Goal: Task Accomplishment & Management: Complete application form

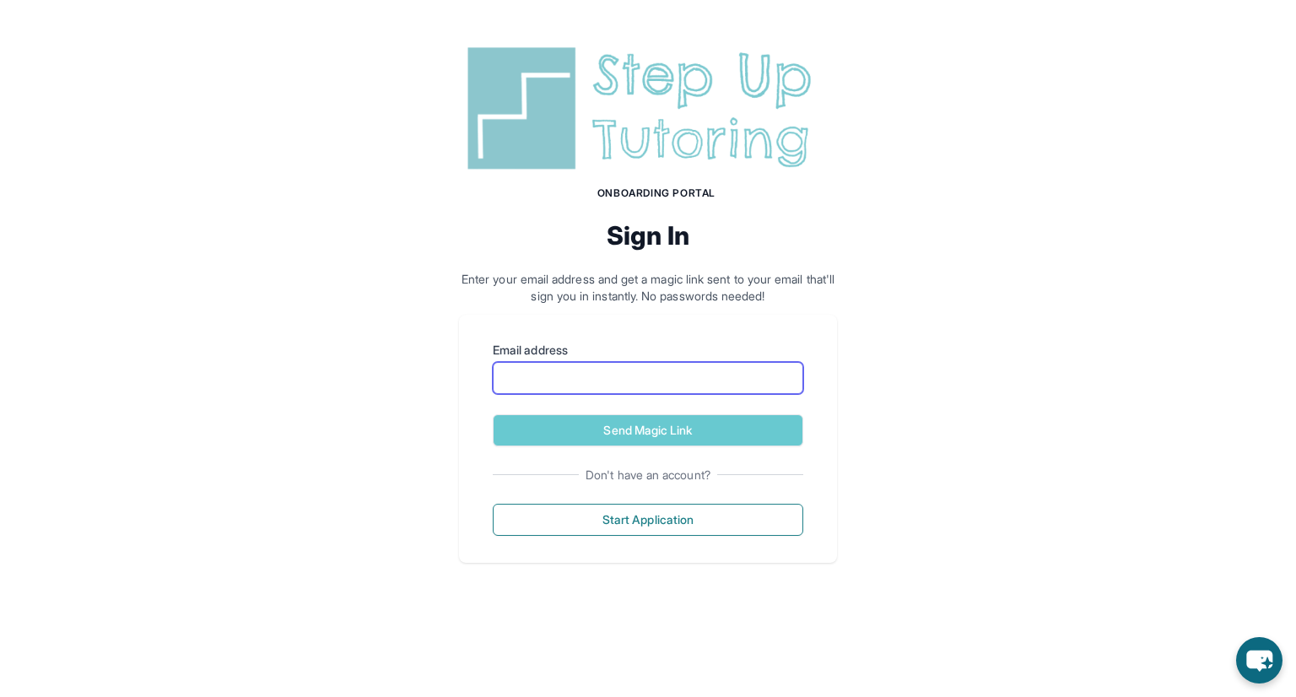
click at [660, 389] on input "Email address" at bounding box center [648, 378] width 311 height 32
type input "**********"
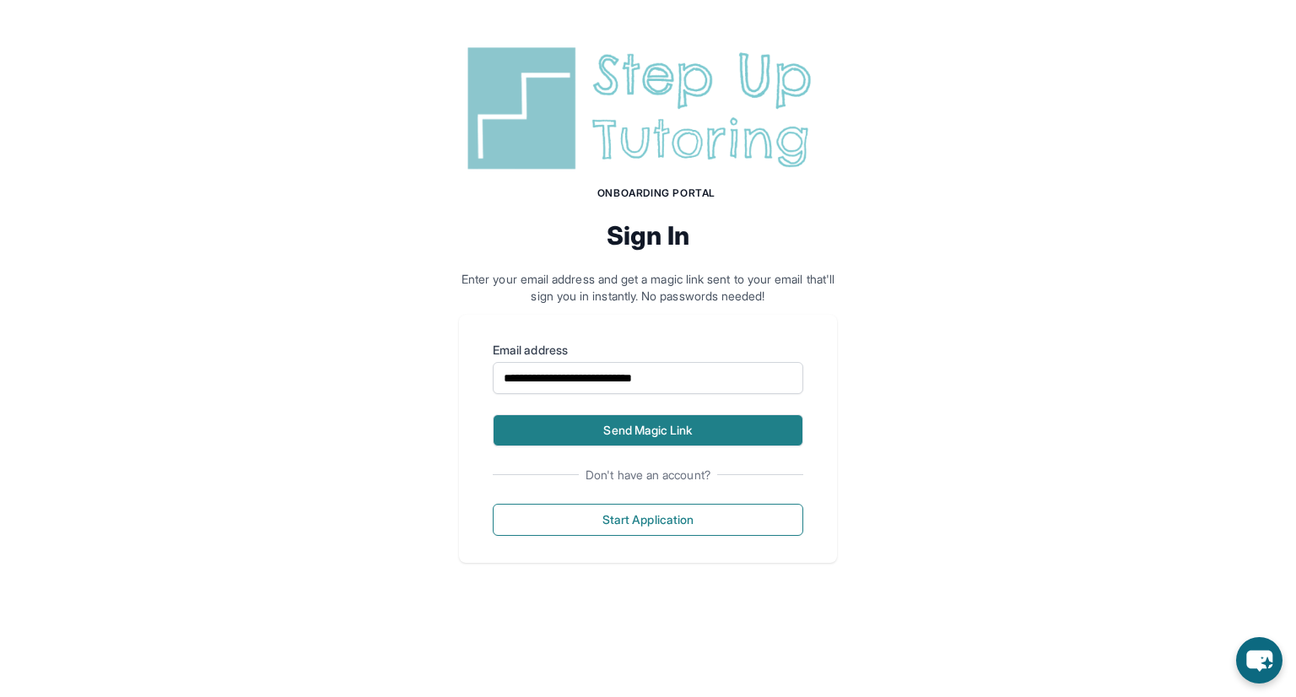
click at [586, 430] on button "Send Magic Link" at bounding box center [648, 430] width 311 height 32
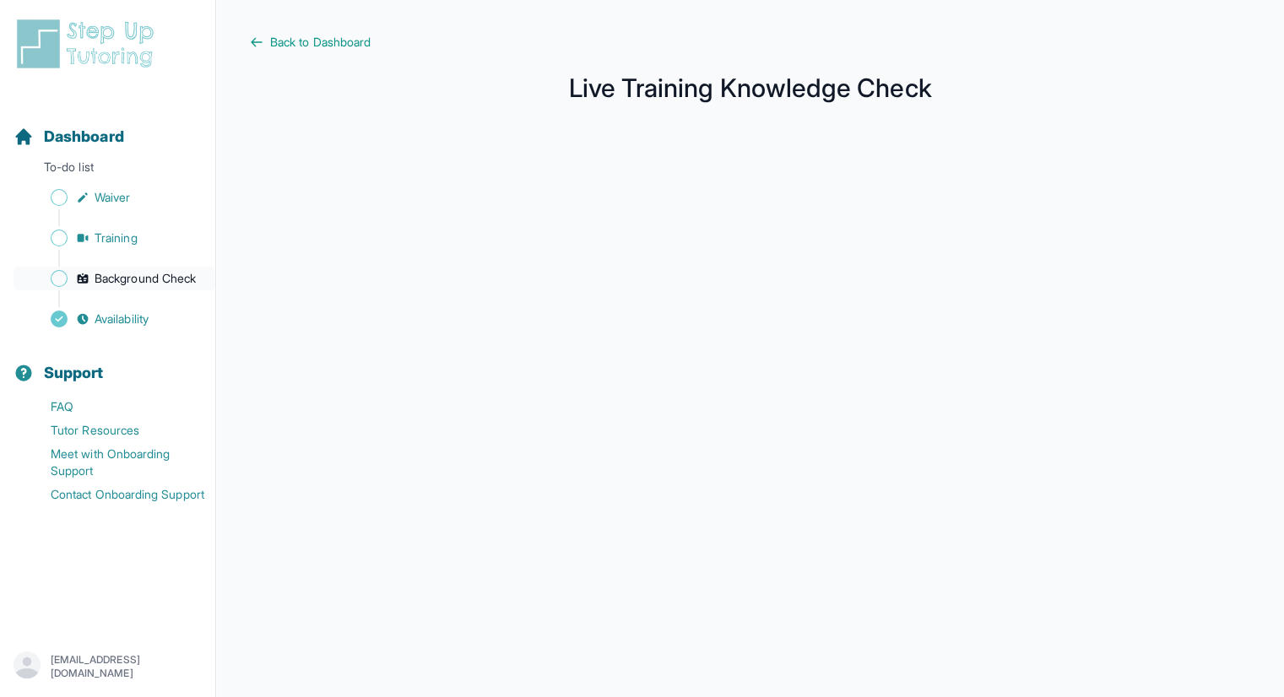
click at [138, 281] on span "Background Check" at bounding box center [145, 278] width 101 height 17
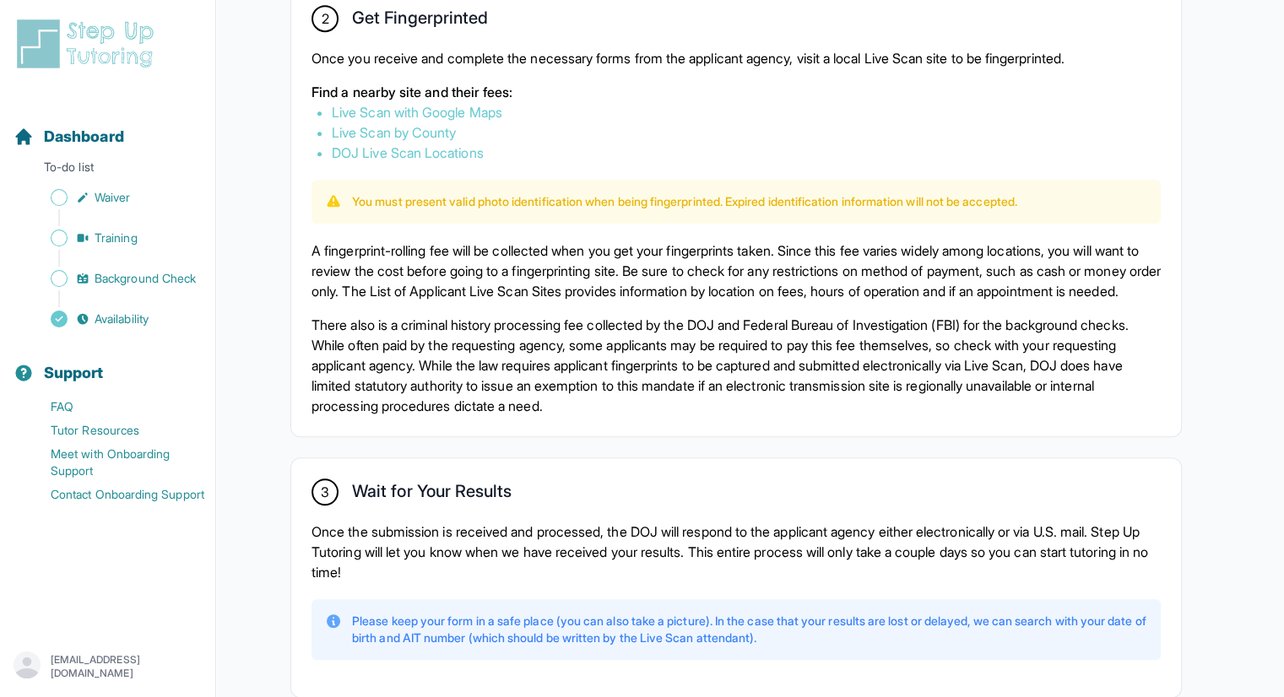
scroll to position [1122, 0]
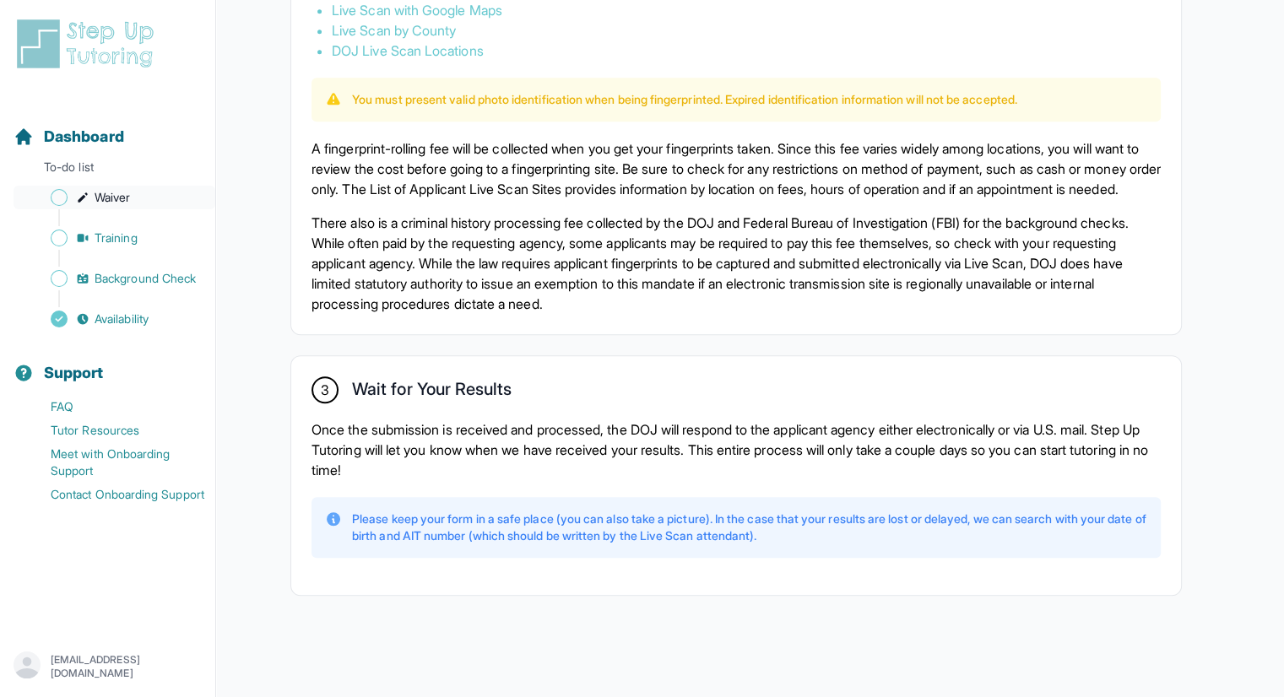
click at [81, 197] on icon "Sidebar" at bounding box center [82, 196] width 9 height 9
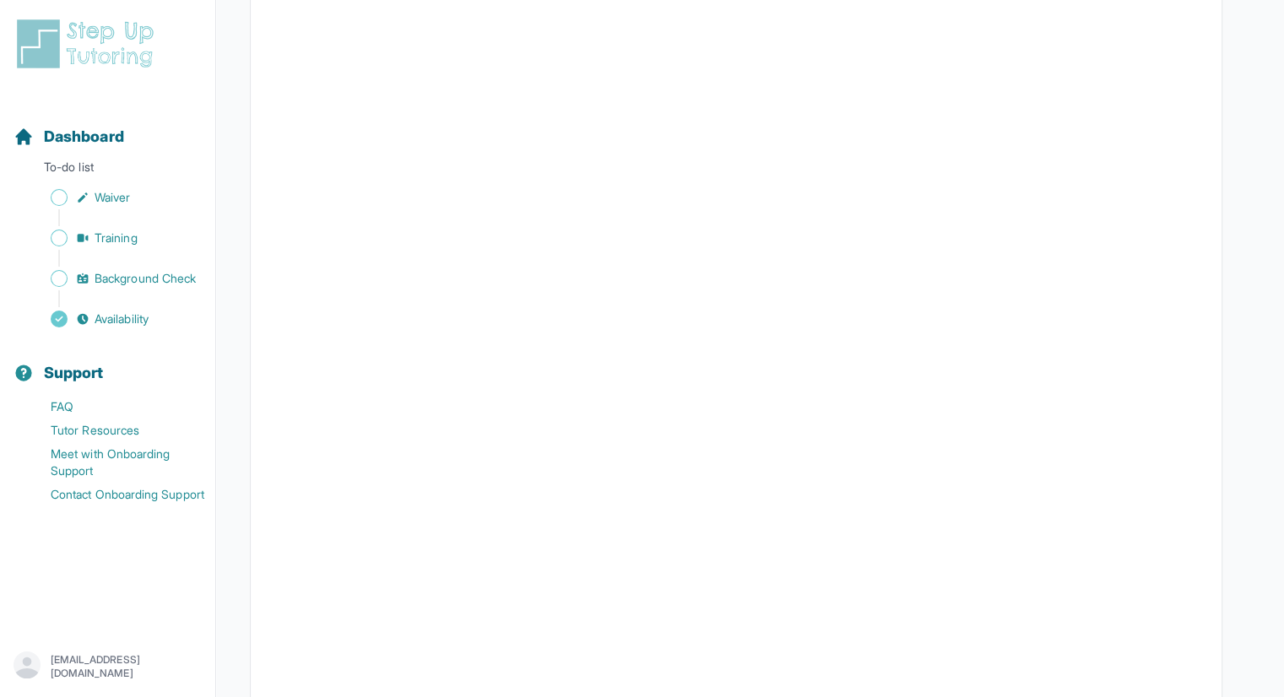
scroll to position [2608, 0]
click at [0, 408] on nav "Dashboard To-do list Waiver Training Background Check Availability Support FAQ …" at bounding box center [107, 361] width 215 height 527
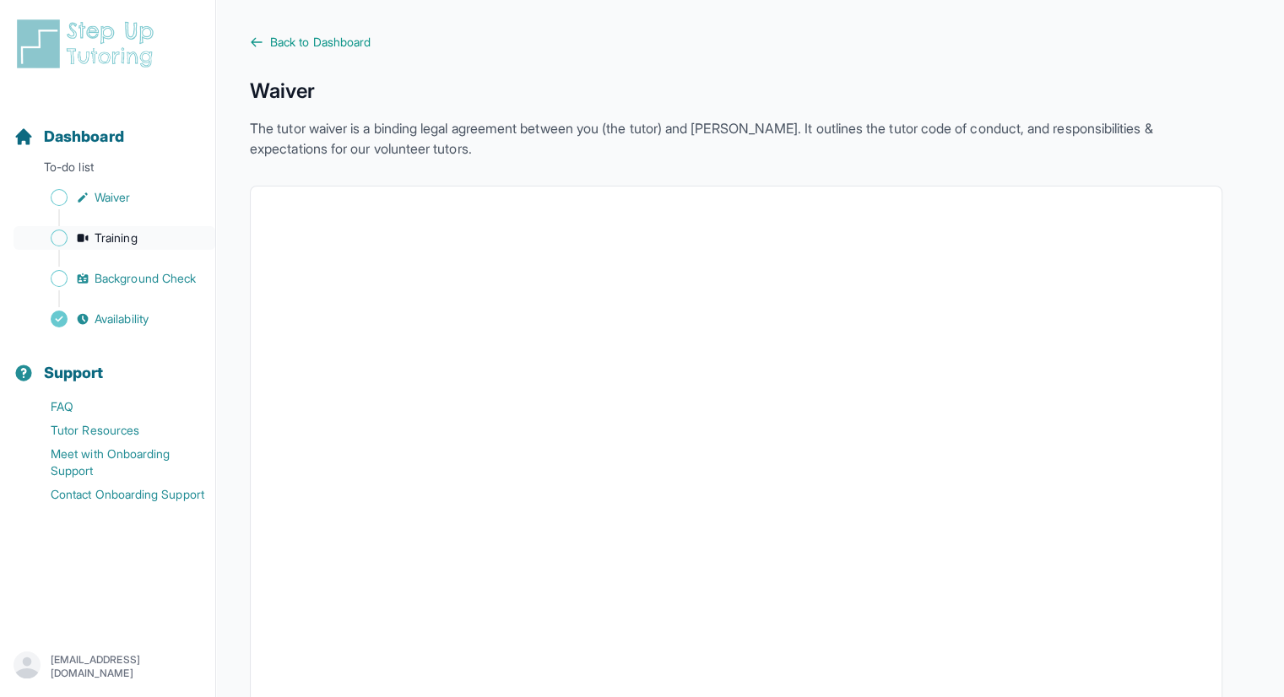
click at [130, 244] on span "Training" at bounding box center [116, 238] width 43 height 17
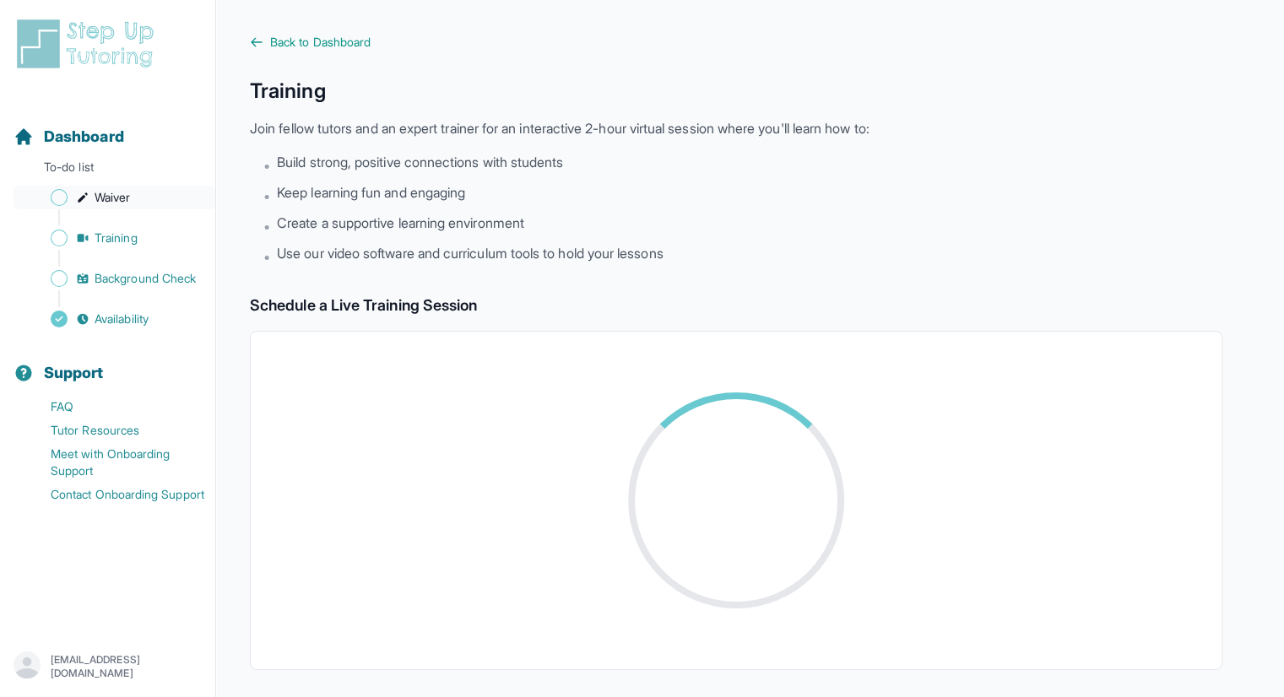
click at [57, 190] on span "Sidebar" at bounding box center [59, 197] width 17 height 17
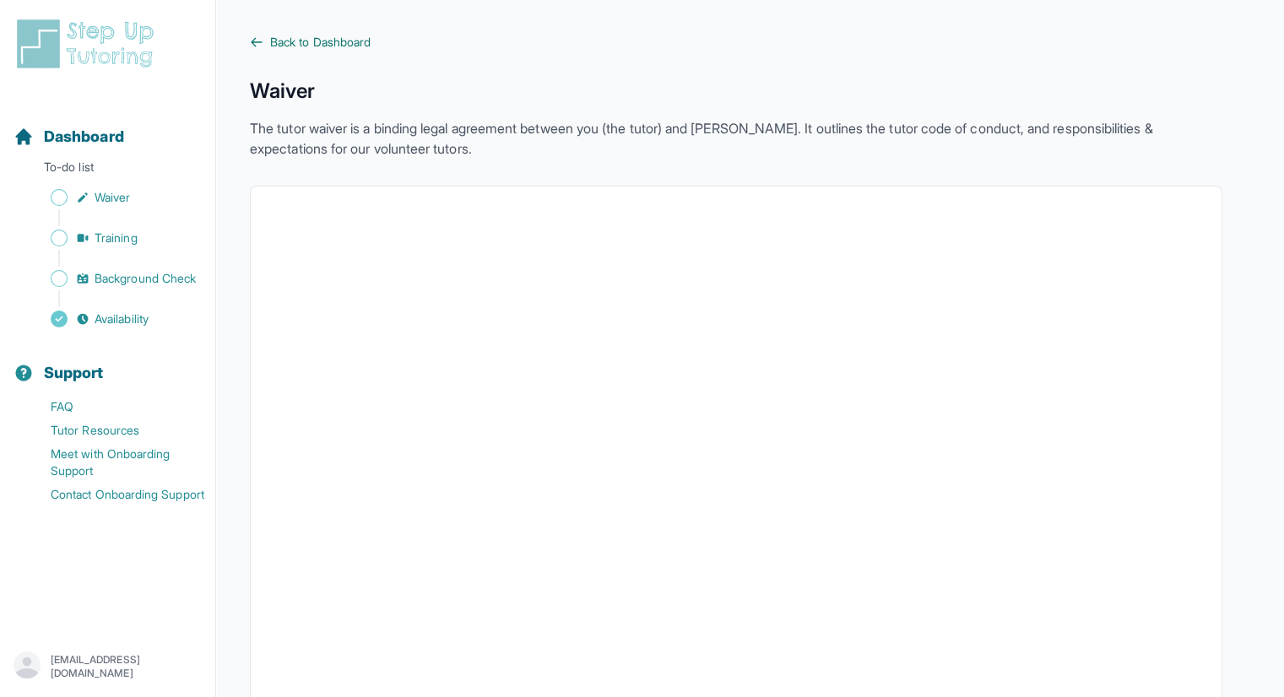
click at [285, 42] on span "Back to Dashboard" at bounding box center [320, 42] width 100 height 17
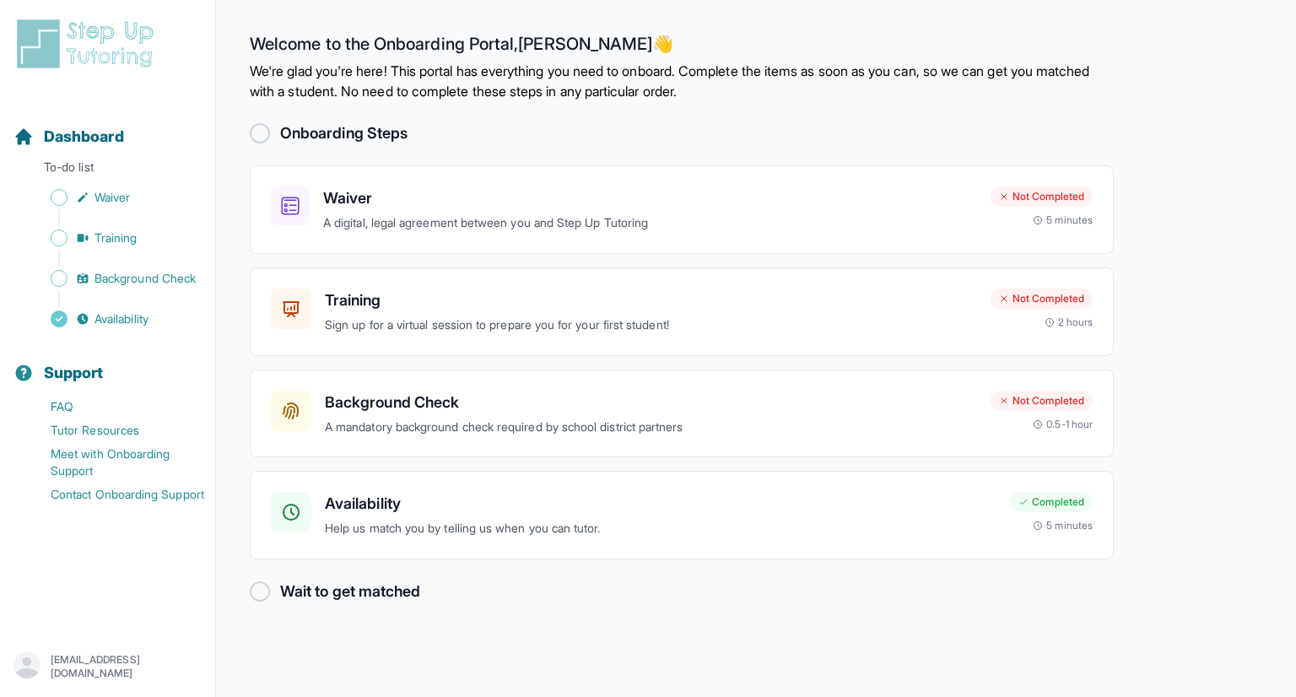
click at [258, 132] on div at bounding box center [260, 133] width 20 height 20
click at [1295, 422] on main "Welcome to the Onboarding Portal, [PERSON_NAME] 👋 We're glad you're here! This …" at bounding box center [756, 348] width 1080 height 697
click at [526, 307] on h3 "Training" at bounding box center [651, 301] width 652 height 24
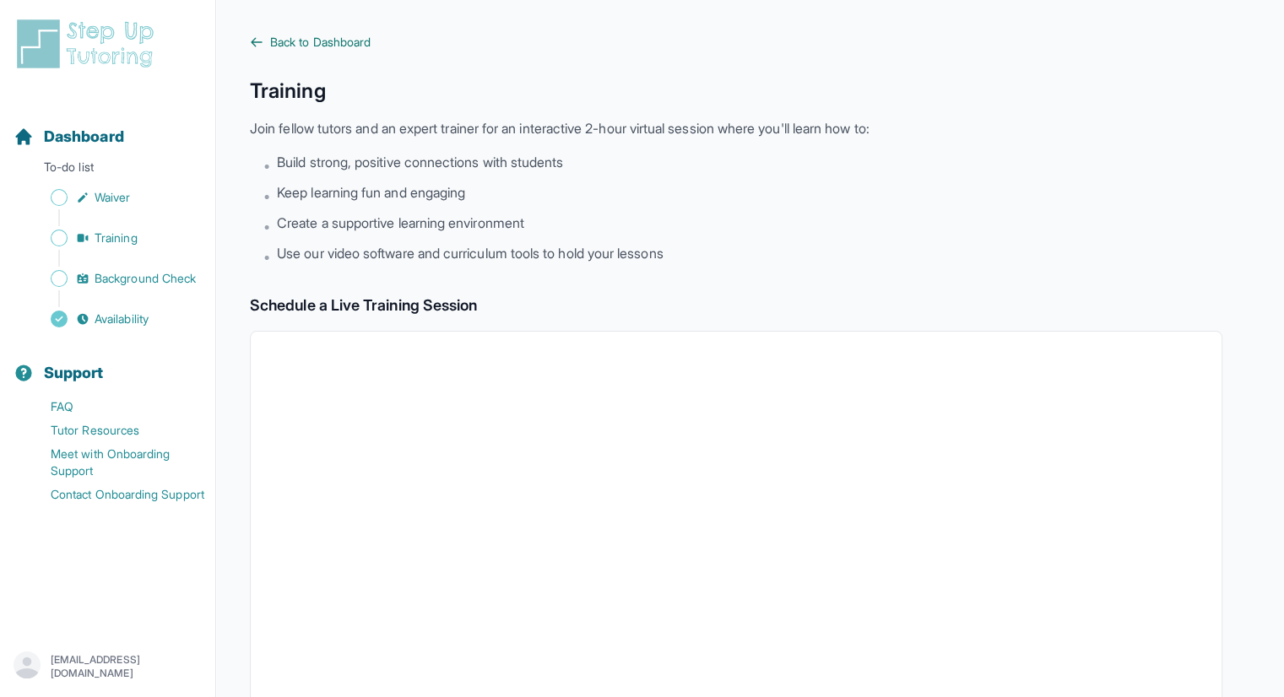
click at [323, 35] on span "Back to Dashboard" at bounding box center [320, 42] width 100 height 17
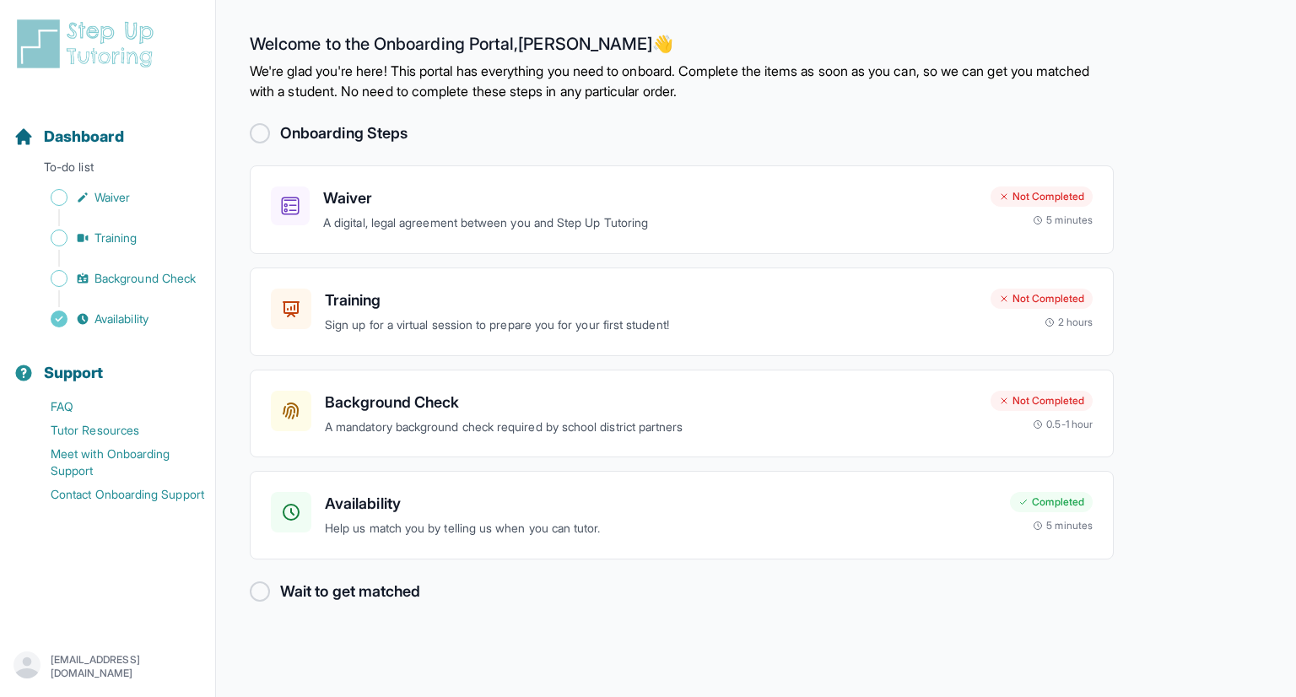
click at [370, 591] on h2 "Wait to get matched" at bounding box center [350, 592] width 140 height 24
click at [257, 586] on div at bounding box center [260, 591] width 20 height 20
click at [142, 668] on p "[EMAIL_ADDRESS][DOMAIN_NAME]" at bounding box center [126, 666] width 151 height 27
click at [55, 621] on link "Sign Out" at bounding box center [108, 626] width 182 height 30
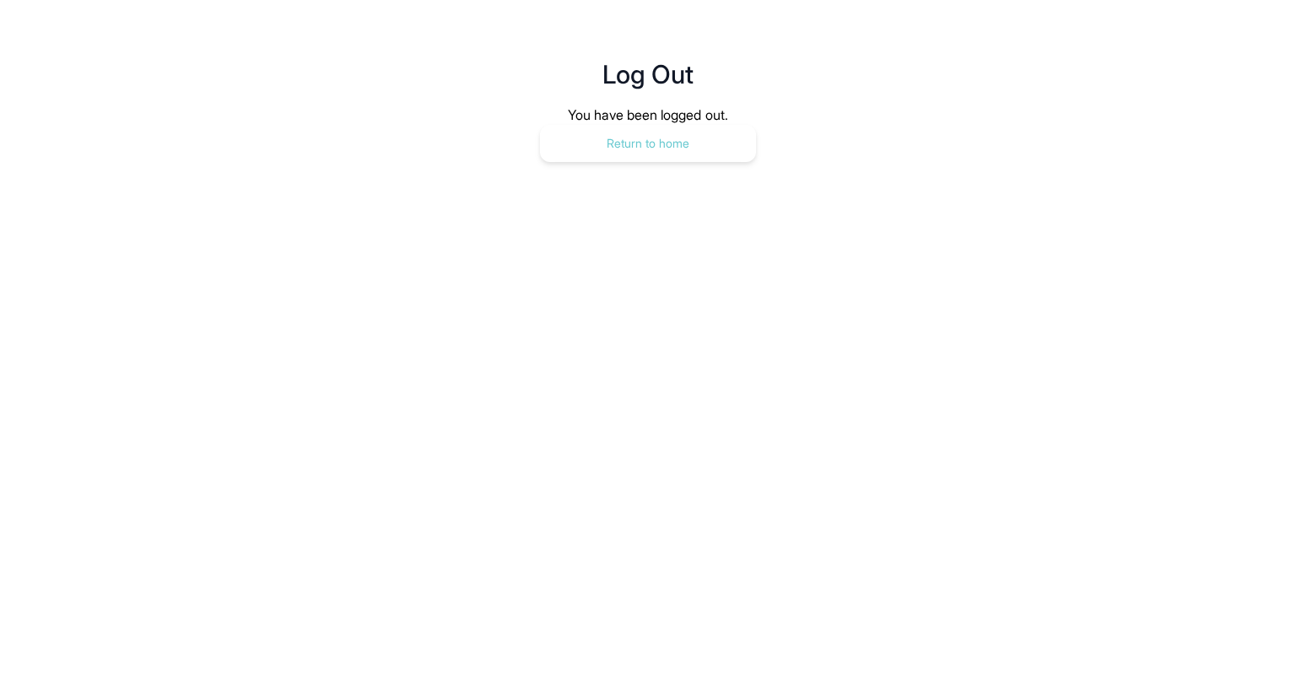
click at [608, 131] on button "Return to home" at bounding box center [648, 143] width 216 height 37
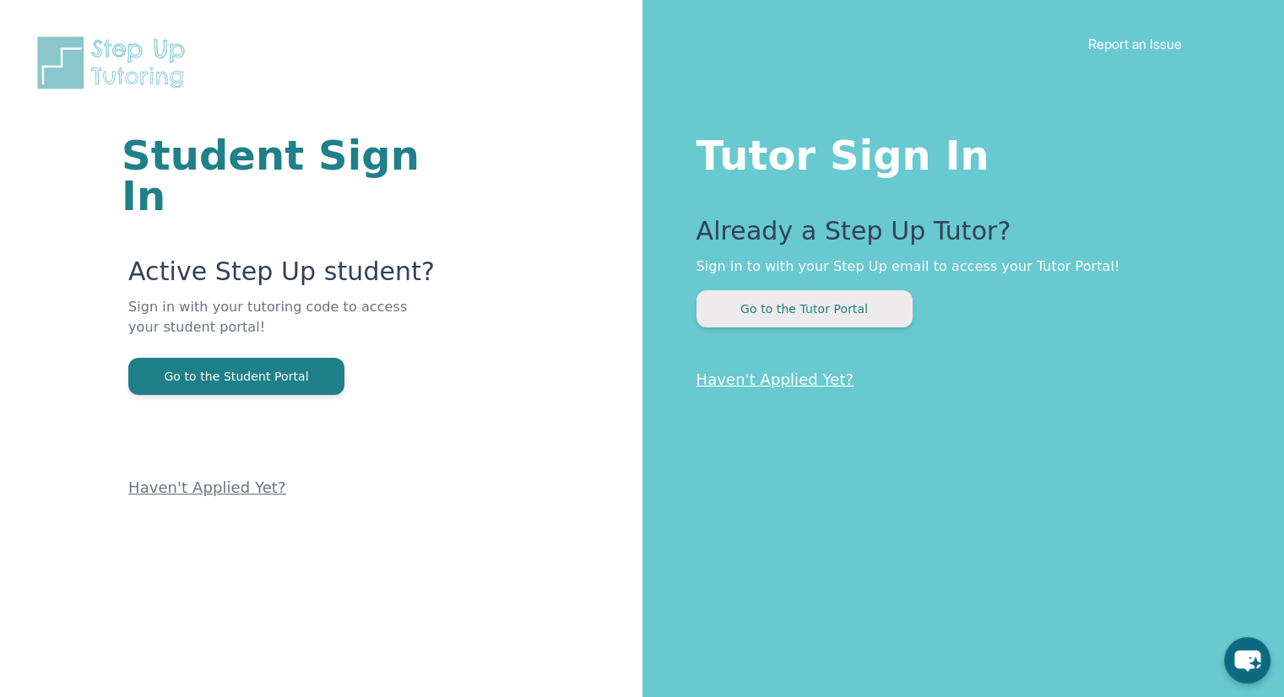
click at [775, 325] on button "Go to the Tutor Portal" at bounding box center [804, 308] width 216 height 37
